Goal: Task Accomplishment & Management: Use online tool/utility

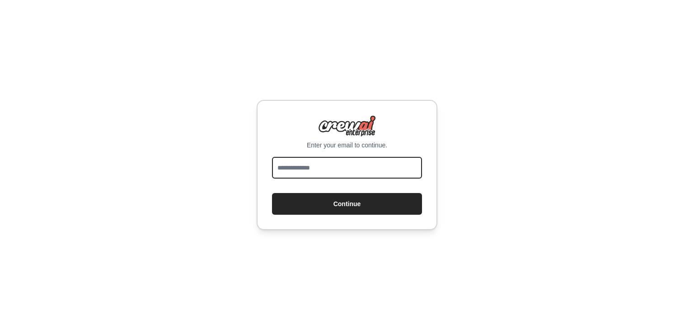
click at [323, 172] on input "email" at bounding box center [347, 168] width 150 height 22
type input "*"
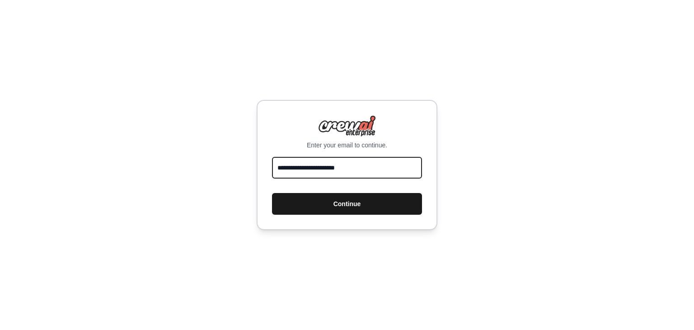
type input "**********"
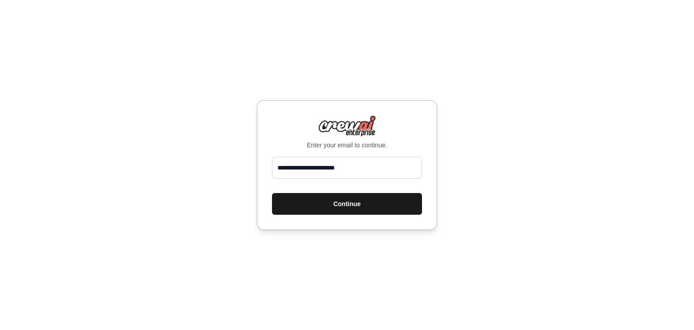
click at [317, 204] on button "Continue" at bounding box center [347, 204] width 150 height 22
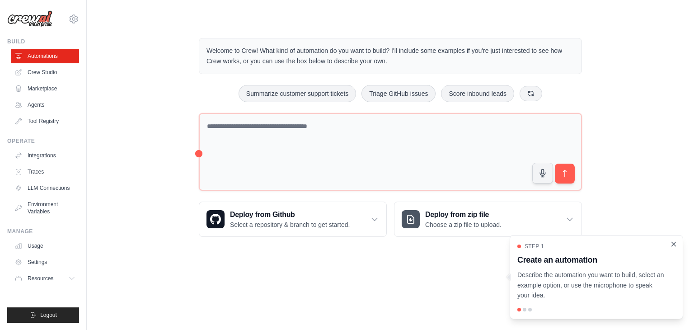
click at [675, 245] on icon "Close walkthrough" at bounding box center [674, 244] width 4 height 4
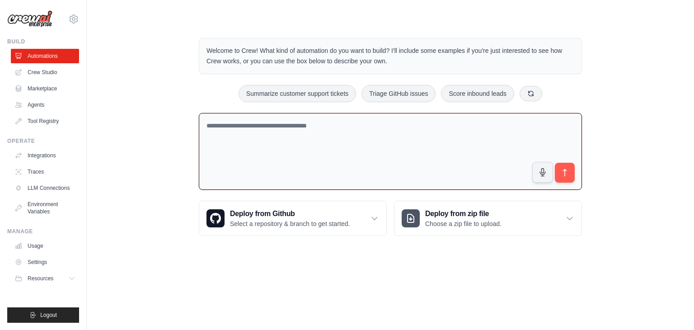
click at [379, 136] on textarea at bounding box center [390, 151] width 383 height 77
click at [344, 143] on textarea at bounding box center [390, 151] width 383 height 77
paste textarea "**********"
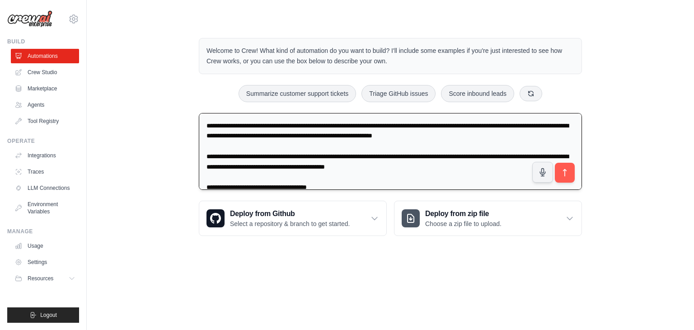
scroll to position [741, 0]
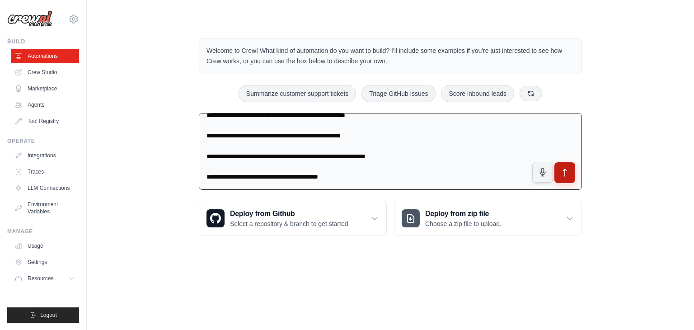
type textarea "**********"
click at [557, 178] on button "submit" at bounding box center [564, 172] width 21 height 21
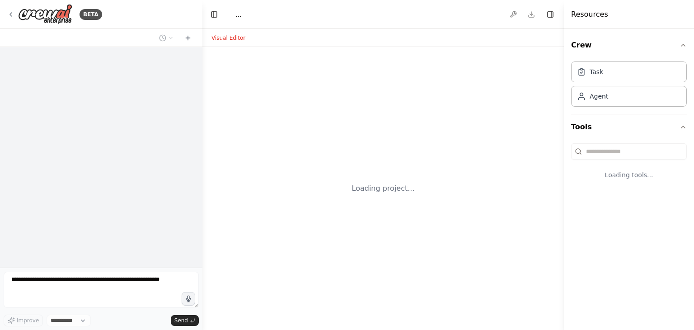
select select "****"
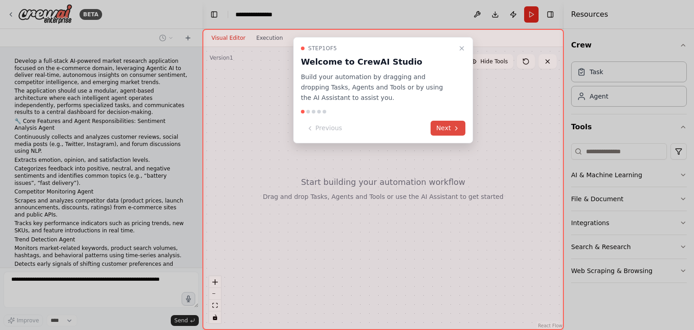
scroll to position [359, 0]
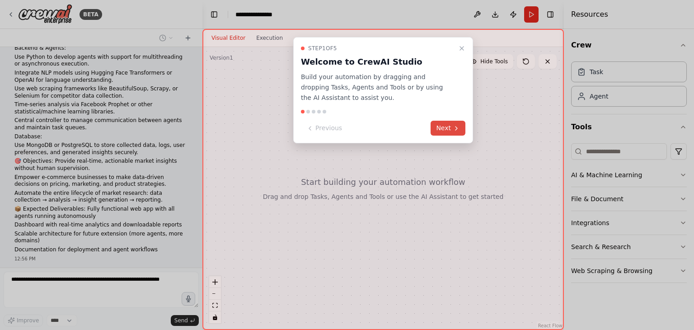
click at [454, 131] on button "Next" at bounding box center [448, 128] width 35 height 15
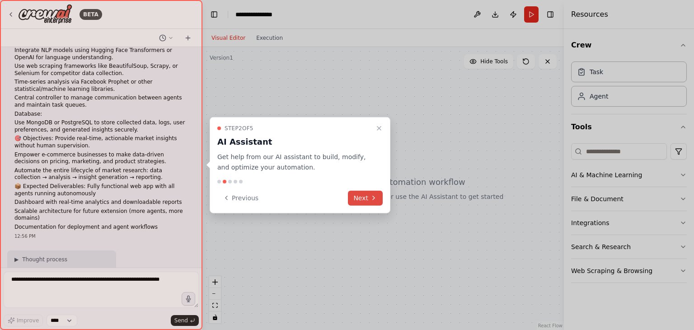
click at [358, 200] on button "Next" at bounding box center [365, 197] width 35 height 15
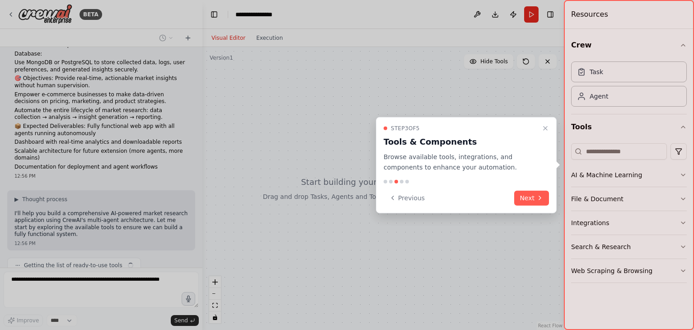
scroll to position [449, 0]
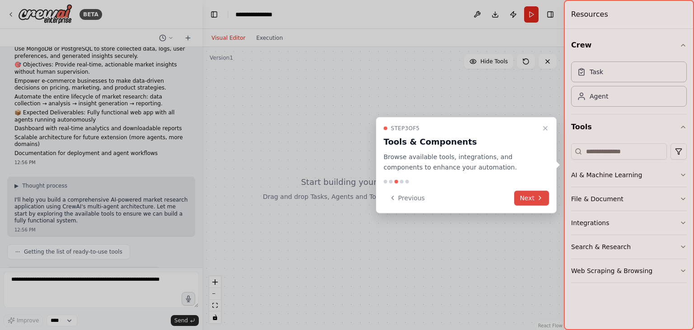
click at [528, 198] on button "Next" at bounding box center [531, 197] width 35 height 15
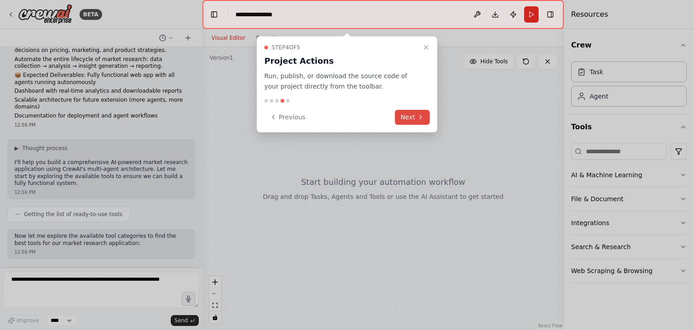
scroll to position [500, 0]
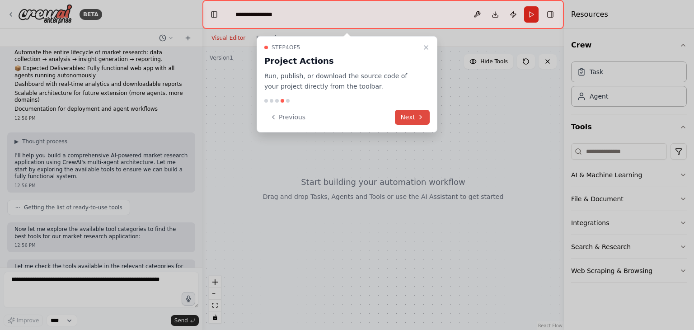
click at [406, 114] on button "Next" at bounding box center [412, 117] width 35 height 15
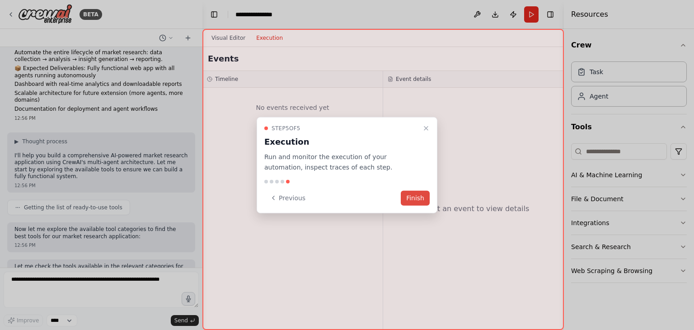
click at [413, 201] on button "Finish" at bounding box center [415, 197] width 29 height 15
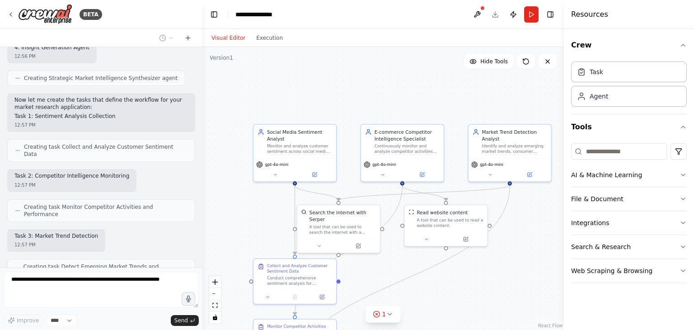
scroll to position [951, 0]
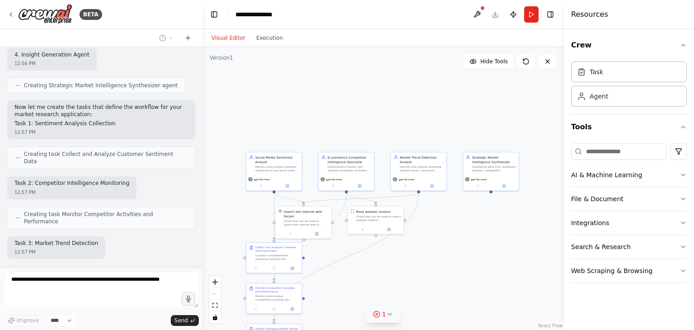
click at [392, 313] on icon at bounding box center [389, 313] width 7 height 7
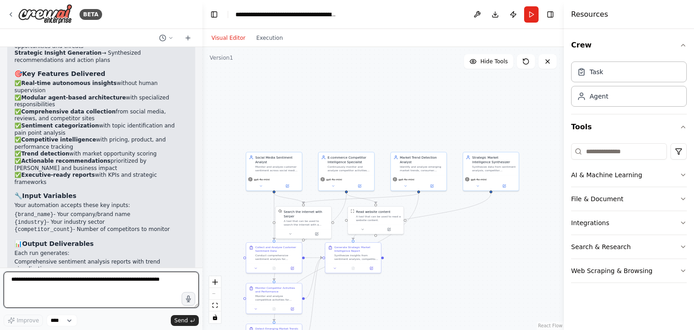
scroll to position [1577, 0]
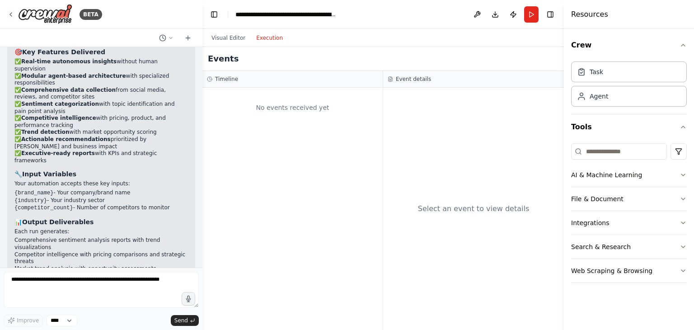
click at [267, 38] on button "Execution" at bounding box center [269, 38] width 37 height 11
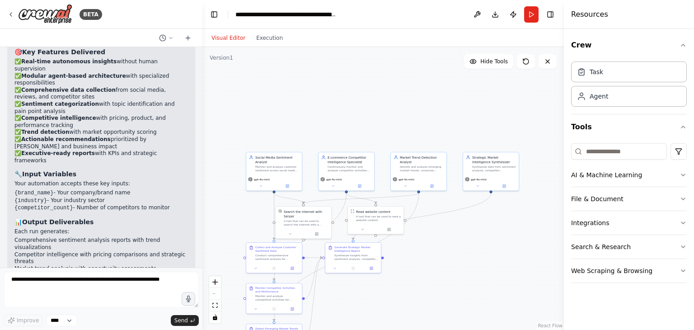
click at [232, 38] on button "Visual Editor" at bounding box center [228, 38] width 45 height 11
click at [215, 307] on icon "fit view" at bounding box center [214, 305] width 5 height 5
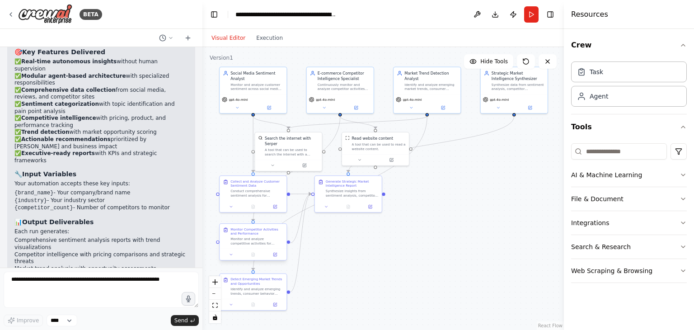
click at [242, 244] on div "Monitor and analyze competitive activities for {brand_name} against top {compet…" at bounding box center [256, 241] width 53 height 9
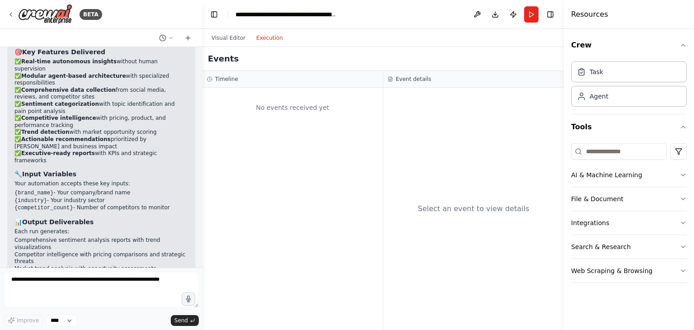
click at [261, 41] on button "Execution" at bounding box center [269, 38] width 37 height 11
click at [328, 109] on div "No events received yet" at bounding box center [292, 107] width 171 height 31
click at [412, 101] on div "Select an event to view details" at bounding box center [473, 209] width 181 height 242
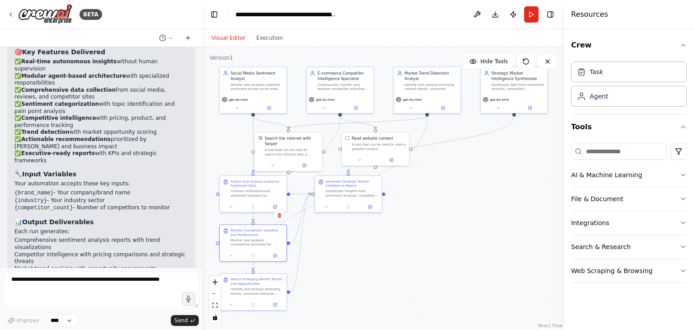
click at [237, 38] on button "Visual Editor" at bounding box center [228, 38] width 45 height 11
click at [528, 12] on button "Run" at bounding box center [531, 14] width 14 height 16
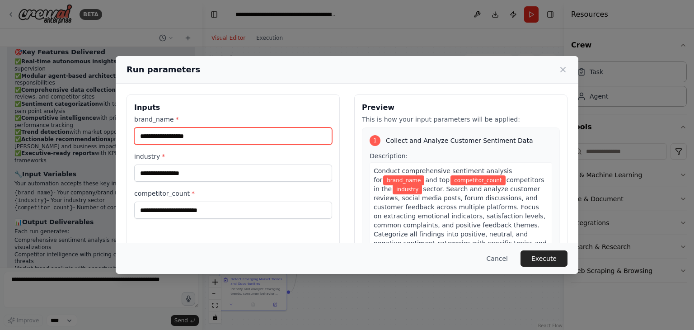
click at [197, 141] on input "brand_name *" at bounding box center [233, 135] width 198 height 17
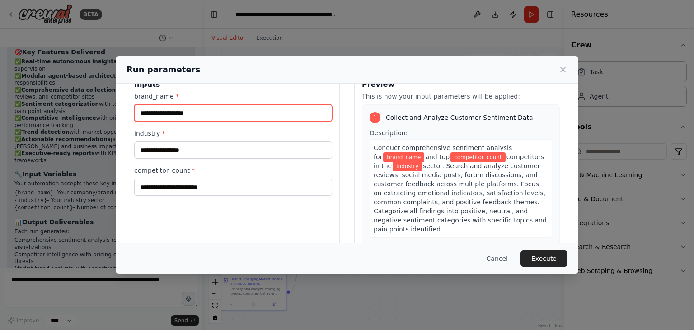
scroll to position [0, 0]
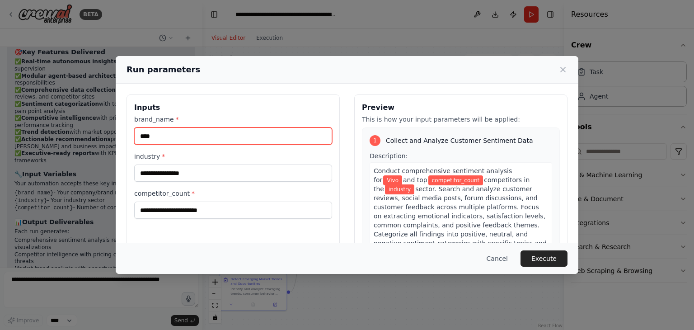
type input "****"
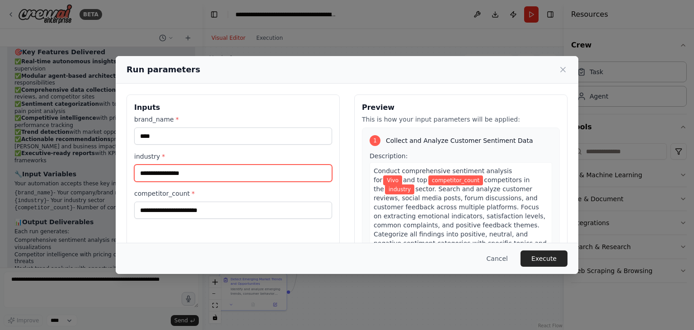
click at [211, 169] on input "industry *" at bounding box center [233, 172] width 198 height 17
type input "******"
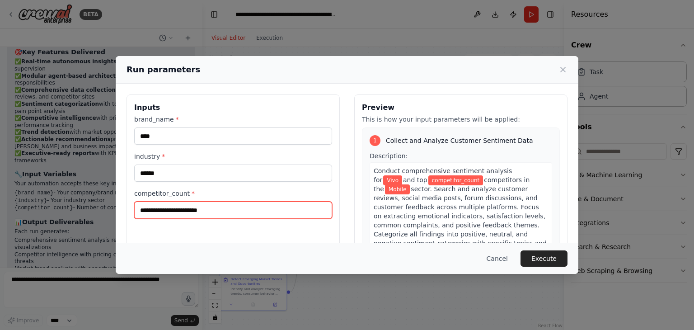
click at [179, 211] on input "competitor_count *" at bounding box center [233, 209] width 198 height 17
type input "*"
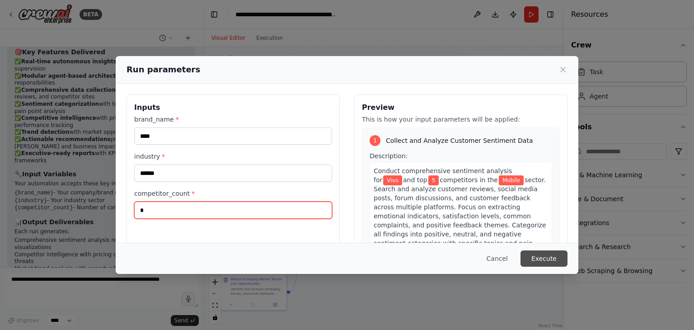
type input "*"
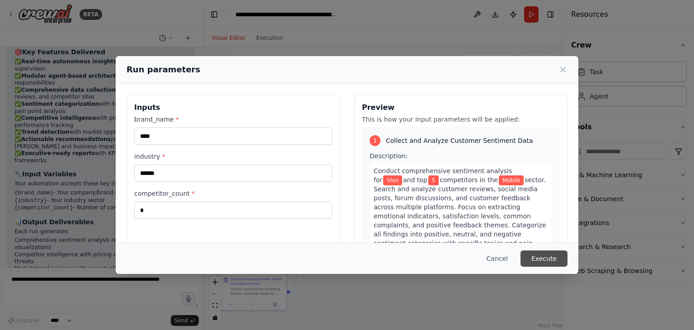
click at [535, 263] on button "Execute" at bounding box center [543, 258] width 47 height 16
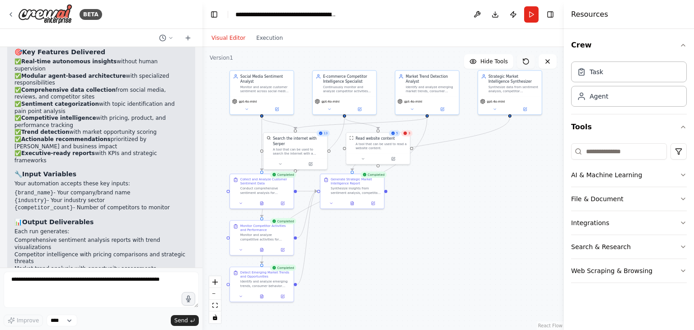
click at [525, 60] on icon at bounding box center [523, 59] width 1 height 1
click at [526, 19] on button "Run" at bounding box center [531, 14] width 14 height 16
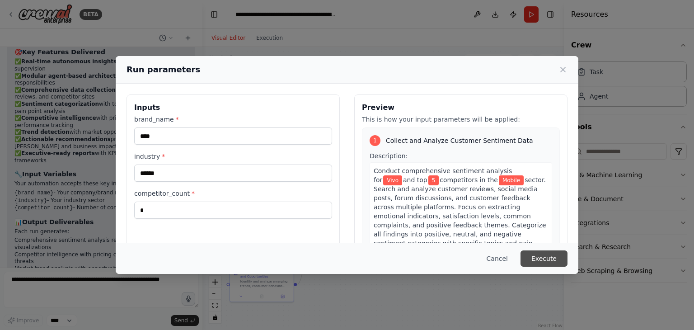
click at [538, 255] on button "Execute" at bounding box center [543, 258] width 47 height 16
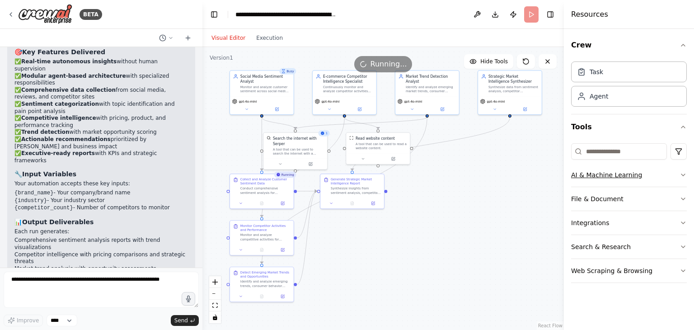
click at [675, 178] on button "AI & Machine Learning" at bounding box center [629, 174] width 116 height 23
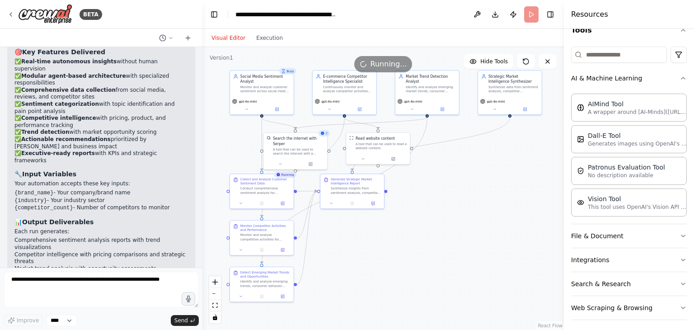
scroll to position [98, 0]
click at [633, 239] on button "File & Document" at bounding box center [629, 234] width 116 height 23
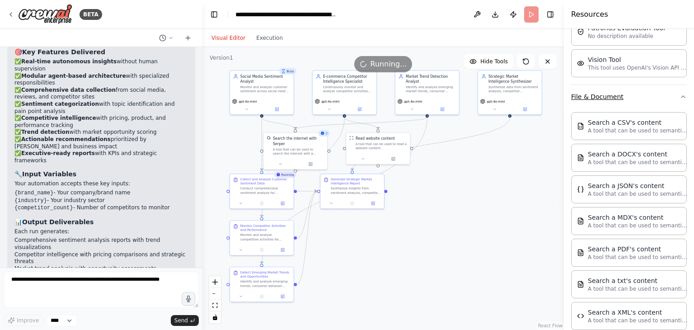
scroll to position [327, 0]
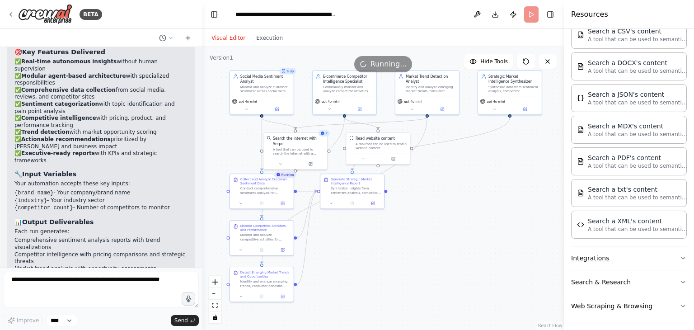
click at [623, 262] on button "Integrations" at bounding box center [629, 257] width 116 height 23
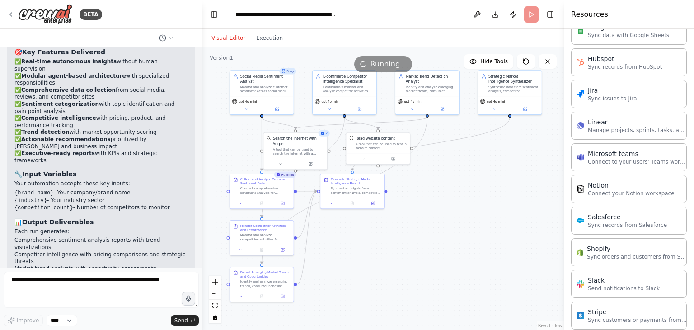
scroll to position [932, 0]
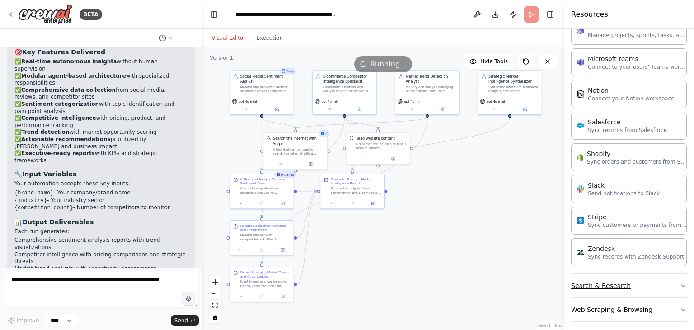
click at [628, 284] on button "Search & Research" at bounding box center [629, 285] width 116 height 23
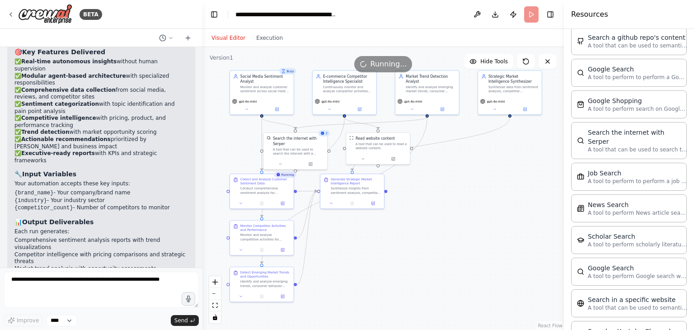
scroll to position [1388, 0]
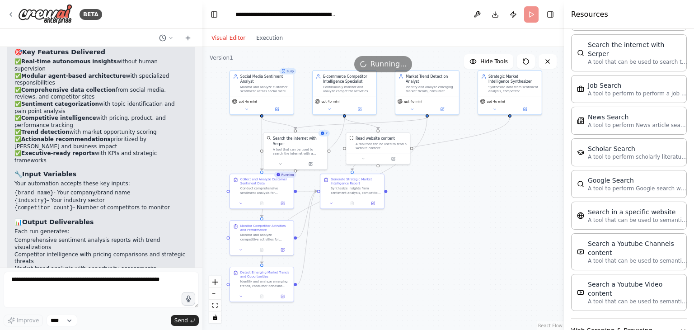
click at [627, 319] on button "Web Scraping & Browsing" at bounding box center [629, 330] width 116 height 23
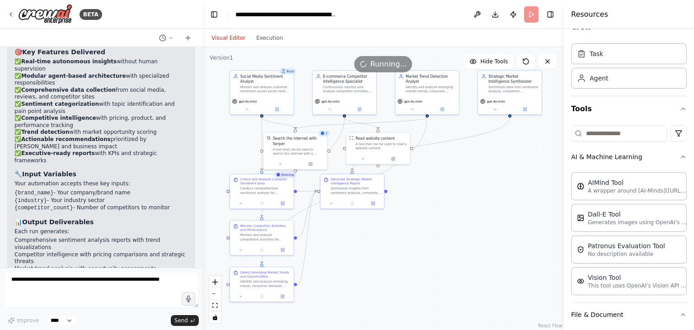
scroll to position [0, 0]
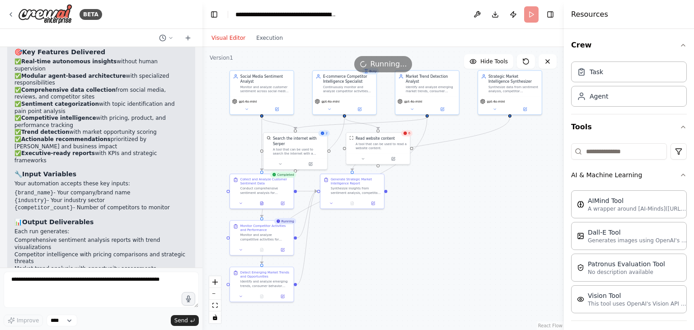
click at [407, 136] on div "6" at bounding box center [406, 133] width 11 height 6
click at [679, 172] on icon "button" at bounding box center [682, 174] width 7 height 7
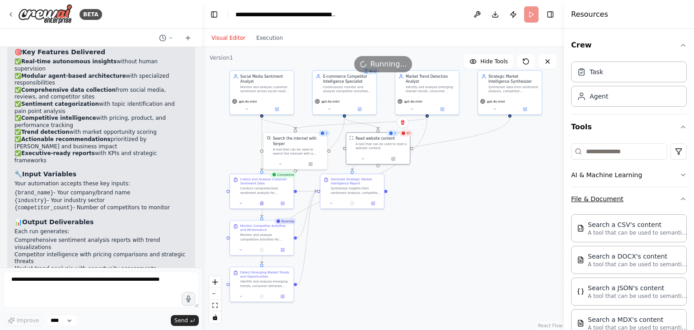
click at [679, 199] on icon "button" at bounding box center [682, 198] width 7 height 7
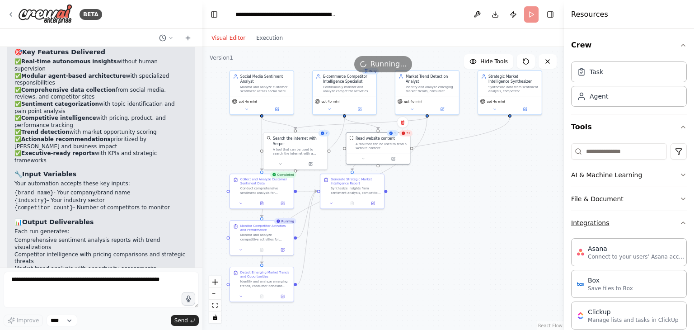
click at [679, 224] on icon "button" at bounding box center [682, 222] width 7 height 7
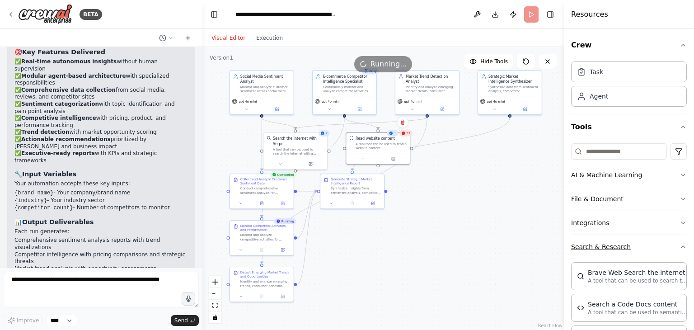
click at [679, 243] on icon "button" at bounding box center [682, 246] width 7 height 7
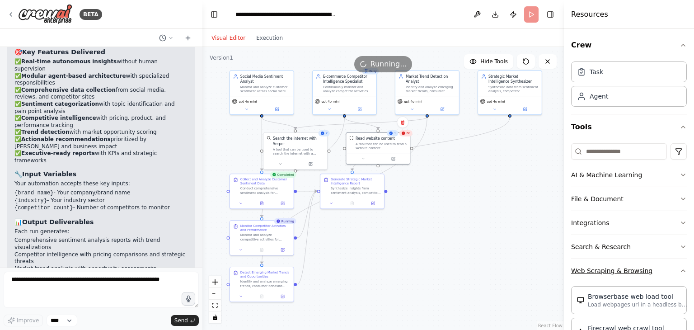
click at [679, 267] on icon "button" at bounding box center [682, 270] width 7 height 7
click at [635, 75] on div "Task" at bounding box center [629, 71] width 116 height 21
click at [628, 93] on div "Agent" at bounding box center [629, 95] width 116 height 21
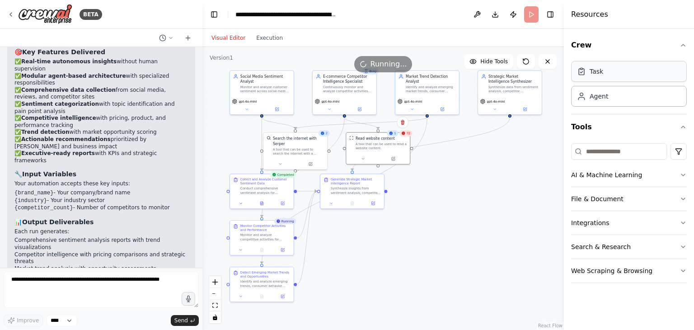
click at [637, 70] on div "Task" at bounding box center [629, 71] width 116 height 21
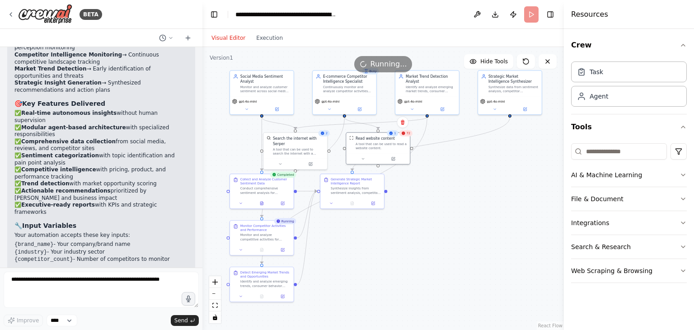
scroll to position [1531, 0]
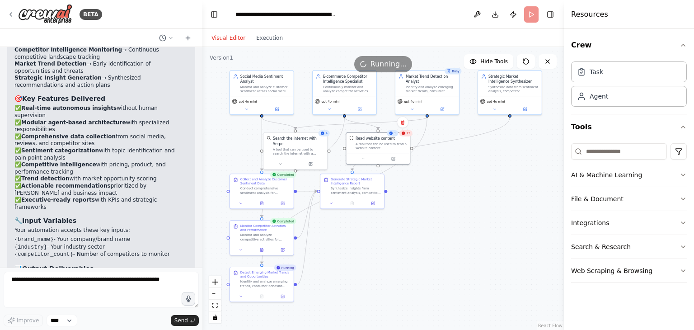
drag, startPoint x: 169, startPoint y: 184, endPoint x: 9, endPoint y: 157, distance: 162.7
click at [9, 157] on div "🚀 Your AI-Powered E-commerce Market Intelligence Platform is Ready! I've succes…" at bounding box center [101, 142] width 188 height 506
copy div "Your automation accepts these key inputs: {brand_name} - Your company/brand nam…"
click at [533, 11] on button "Run" at bounding box center [531, 14] width 14 height 16
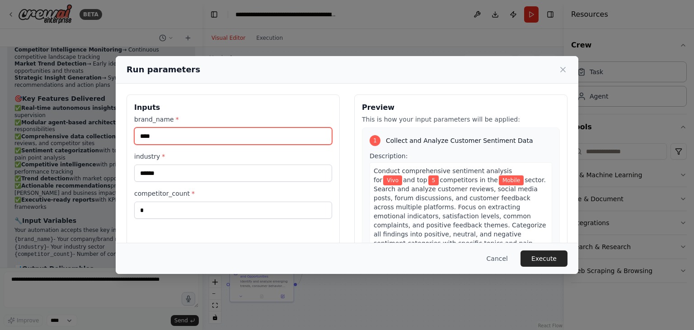
click at [230, 140] on input "****" at bounding box center [233, 135] width 198 height 17
paste input "***"
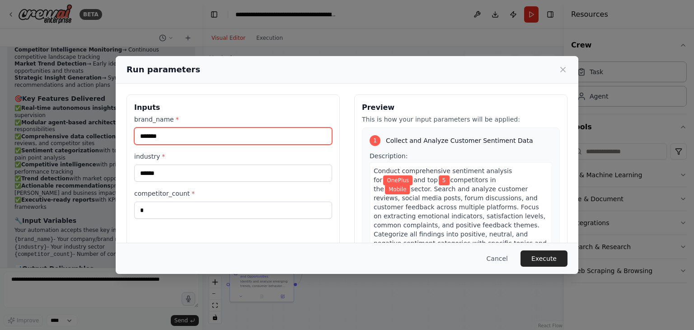
type input "*******"
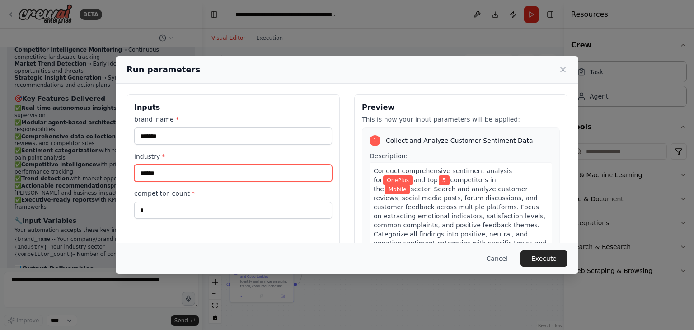
click at [214, 180] on input "******" at bounding box center [233, 172] width 198 height 17
paste input "*****"
type input "**********"
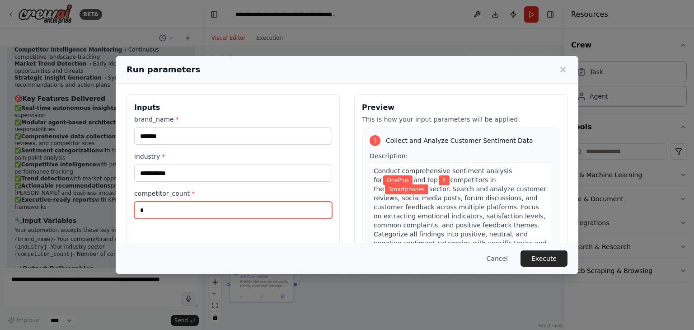
click at [180, 209] on input "*" at bounding box center [233, 209] width 198 height 17
type input "*"
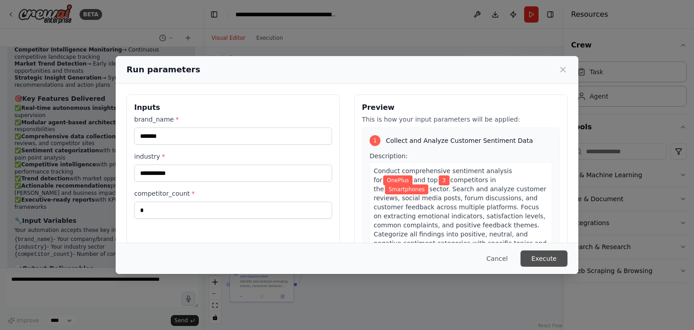
click at [547, 255] on button "Execute" at bounding box center [543, 258] width 47 height 16
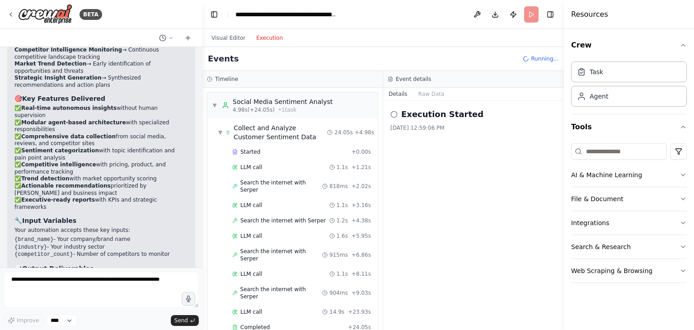
click at [265, 40] on button "Execution" at bounding box center [269, 38] width 37 height 11
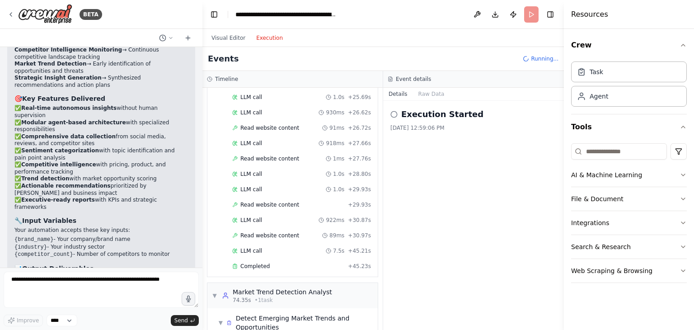
scroll to position [867, 0]
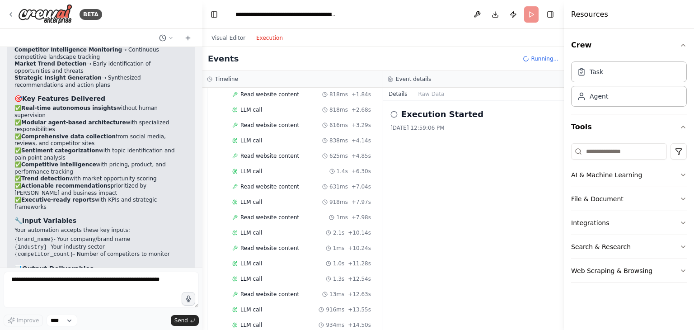
scroll to position [327, 0]
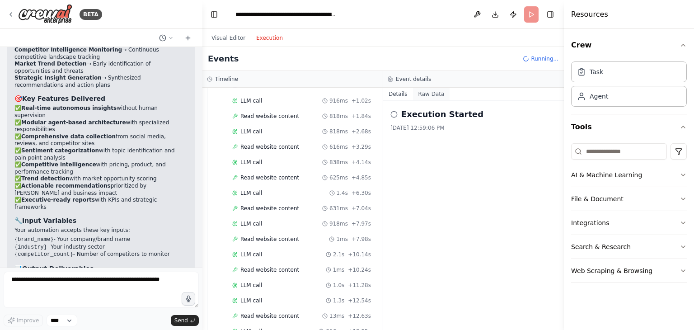
click at [424, 91] on button "Raw Data" at bounding box center [431, 94] width 37 height 13
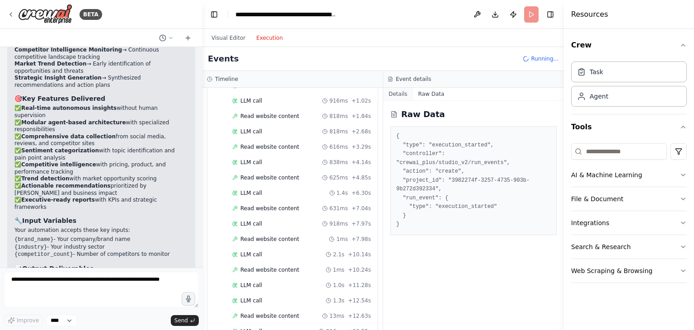
click at [402, 93] on button "Details" at bounding box center [398, 94] width 30 height 13
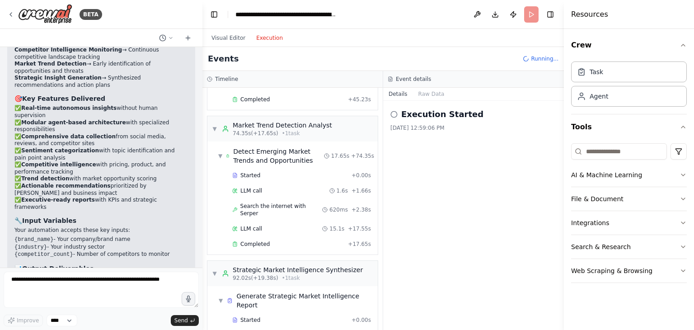
scroll to position [1019, 0]
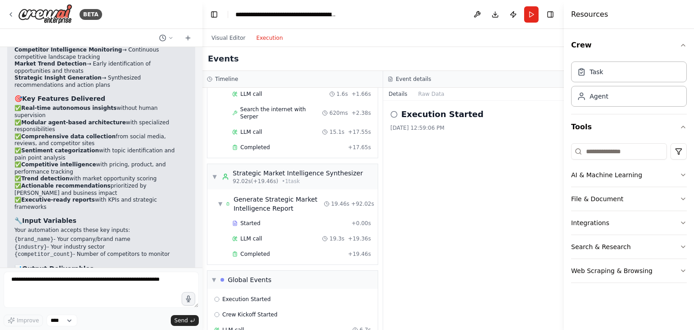
click at [266, 295] on div "Execution Started" at bounding box center [292, 298] width 157 height 7
drag, startPoint x: 275, startPoint y: 256, endPoint x: 267, endPoint y: 268, distance: 14.3
click at [267, 289] on div "Execution Started Crew Kickoff Started LLM call 6.7s Crew Kickoff Completed Exe…" at bounding box center [292, 330] width 170 height 82
click at [267, 308] on div "Crew Kickoff Started" at bounding box center [292, 315] width 163 height 14
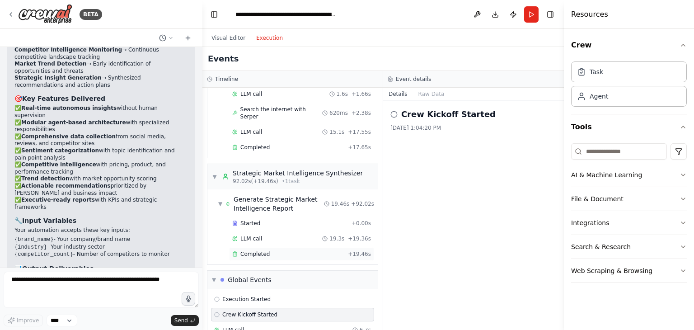
click at [257, 247] on div "Completed + 19.46s" at bounding box center [301, 254] width 145 height 14
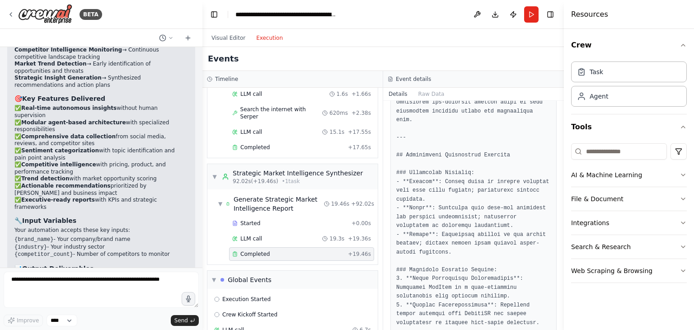
scroll to position [752, 0]
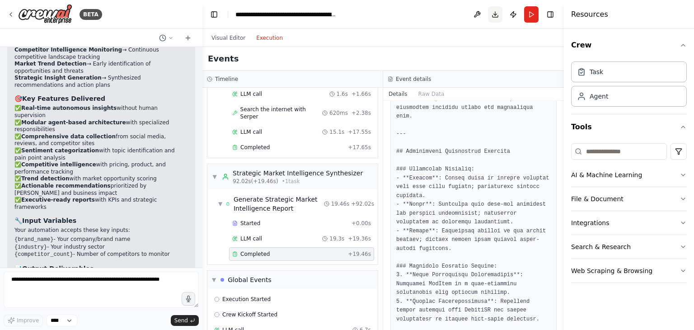
click at [494, 14] on button "Download" at bounding box center [495, 14] width 14 height 16
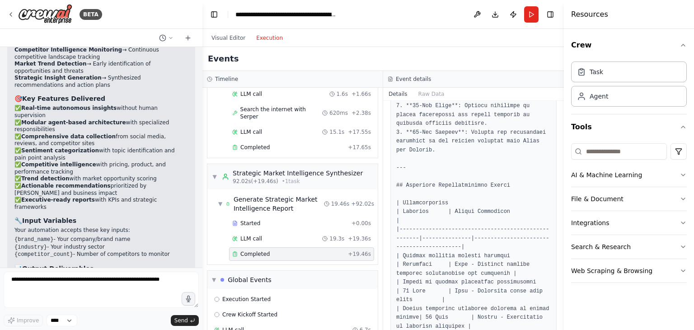
scroll to position [124, 0]
